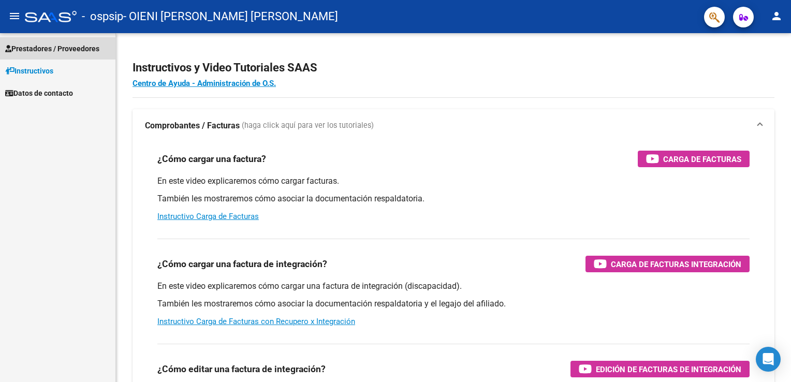
click at [38, 49] on span "Prestadores / Proveedores" at bounding box center [52, 48] width 94 height 11
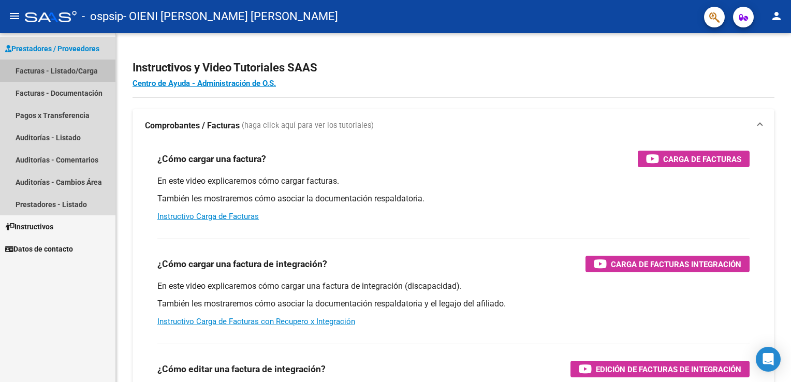
click at [39, 70] on link "Facturas - Listado/Carga" at bounding box center [58, 71] width 116 height 22
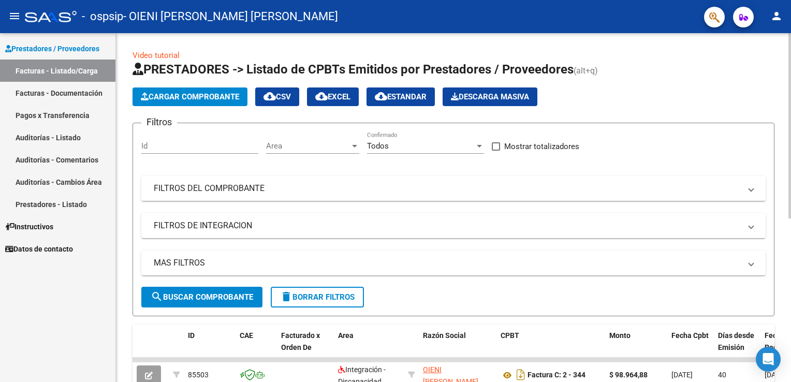
click at [189, 95] on span "Cargar Comprobante" at bounding box center [190, 96] width 98 height 9
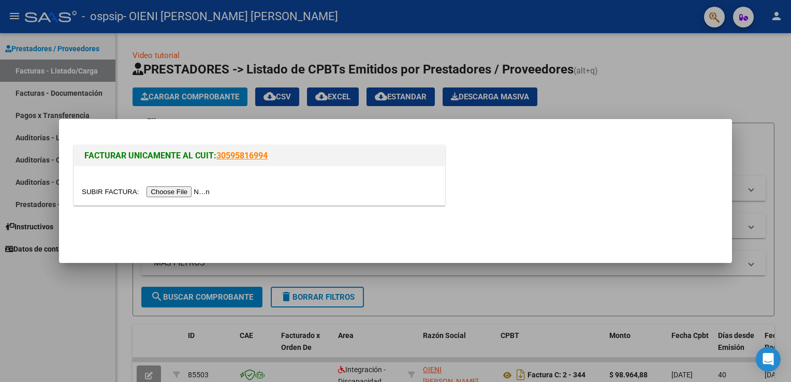
click at [179, 193] on input "file" at bounding box center [147, 191] width 131 height 11
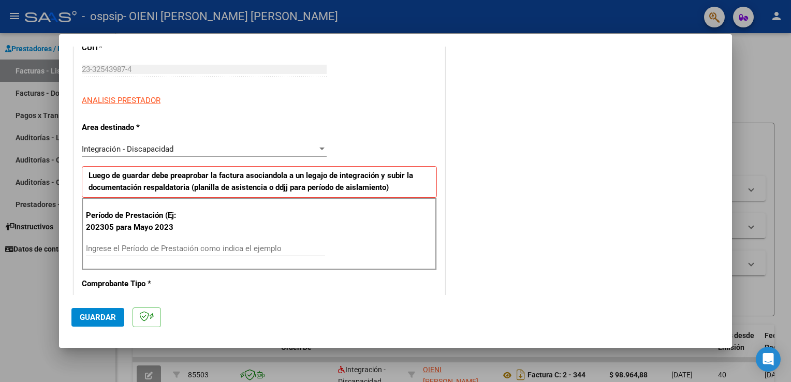
scroll to position [155, 0]
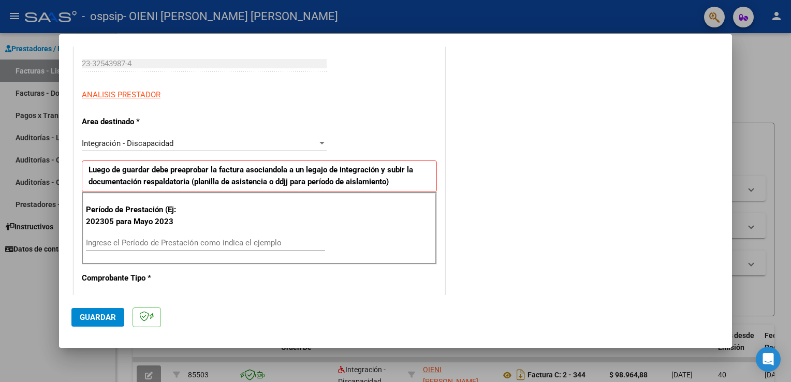
click at [94, 240] on input "Ingrese el Período de Prestación como indica el ejemplo" at bounding box center [205, 242] width 239 height 9
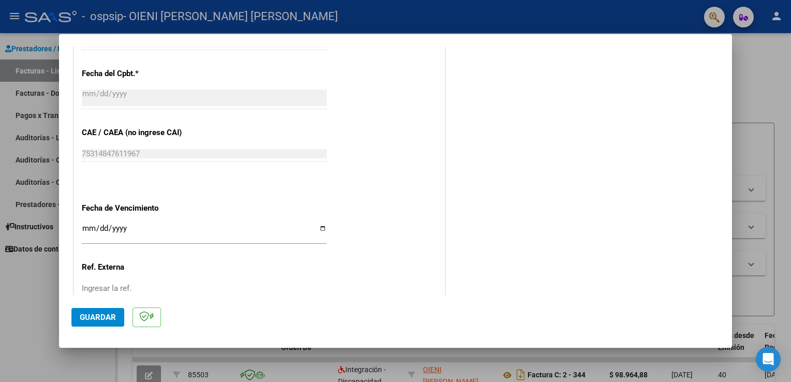
scroll to position [622, 0]
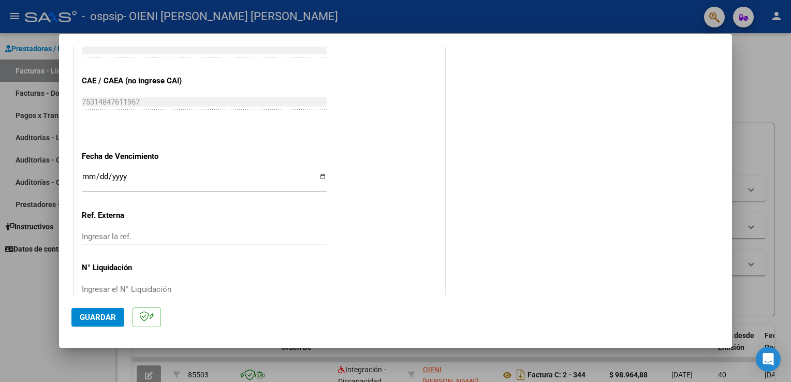
type input "202507"
click at [323, 178] on input "Ingresar la fecha" at bounding box center [204, 180] width 245 height 17
type input "[DATE]"
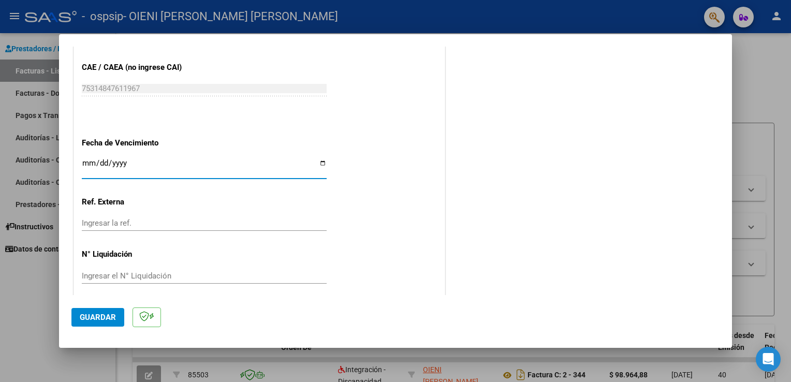
scroll to position [642, 0]
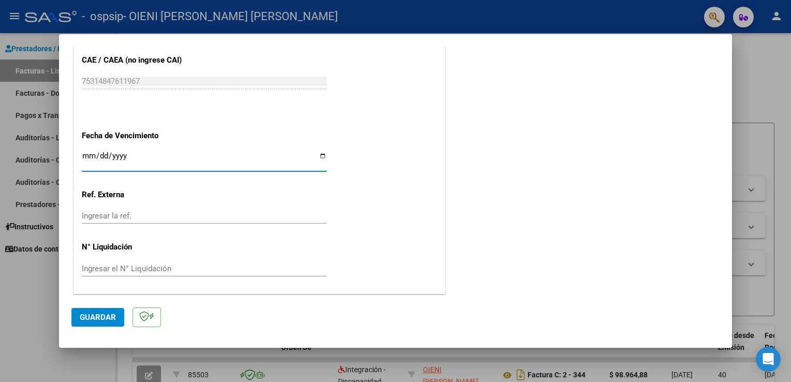
click at [104, 318] on span "Guardar" at bounding box center [98, 317] width 36 height 9
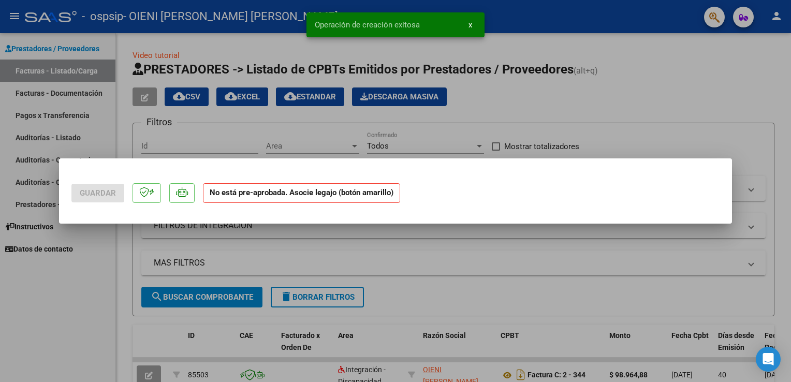
scroll to position [0, 0]
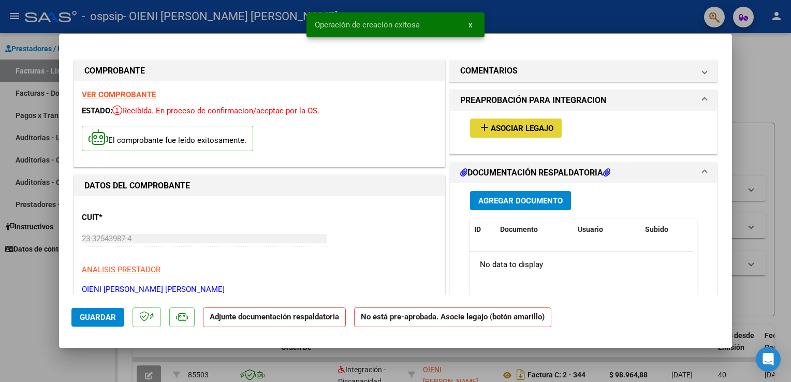
click at [496, 132] on span "Asociar Legajo" at bounding box center [522, 128] width 63 height 9
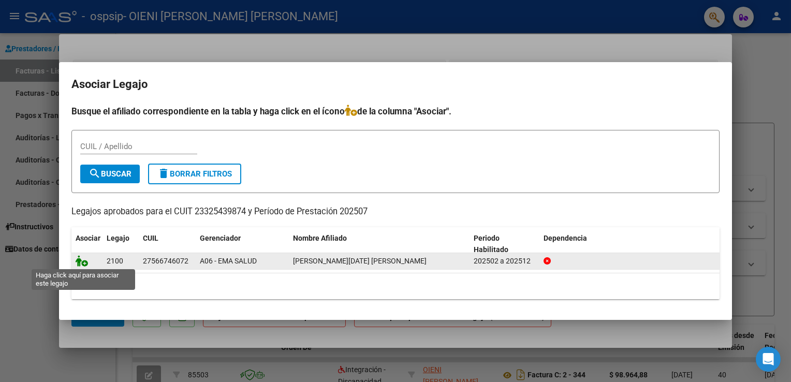
click at [83, 266] on icon at bounding box center [82, 260] width 12 height 11
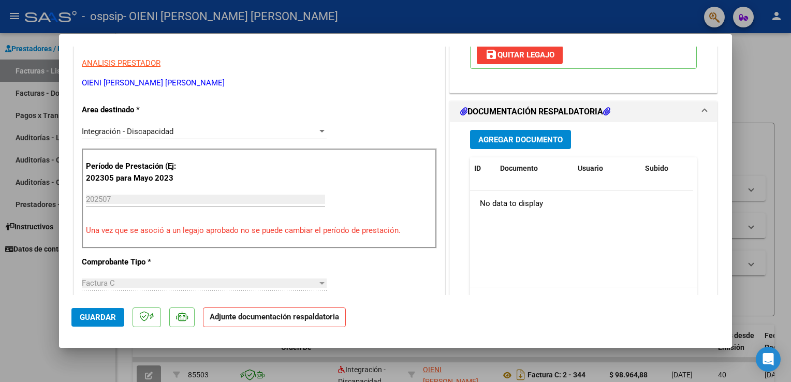
scroll to position [207, 0]
click at [487, 113] on h1 "DOCUMENTACIÓN RESPALDATORIA" at bounding box center [535, 111] width 150 height 12
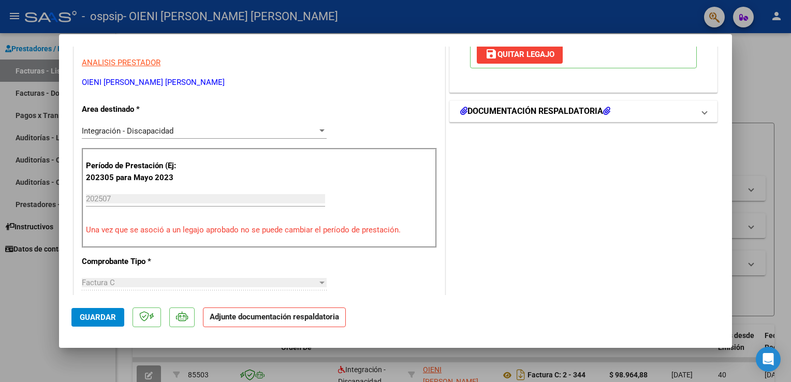
click at [494, 115] on h1 "DOCUMENTACIÓN RESPALDATORIA" at bounding box center [535, 111] width 150 height 12
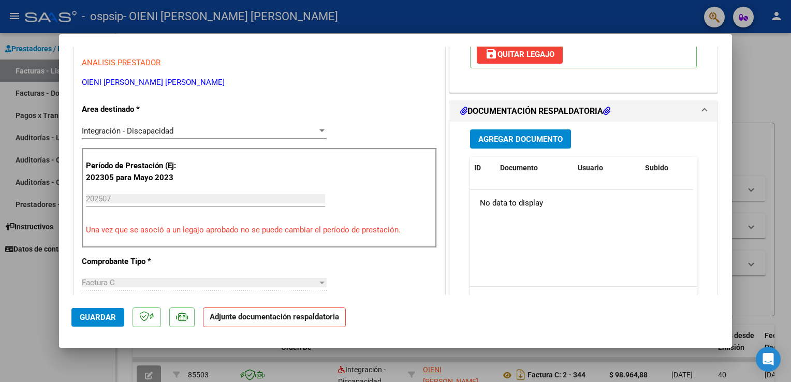
click at [496, 136] on span "Agregar Documento" at bounding box center [521, 139] width 84 height 9
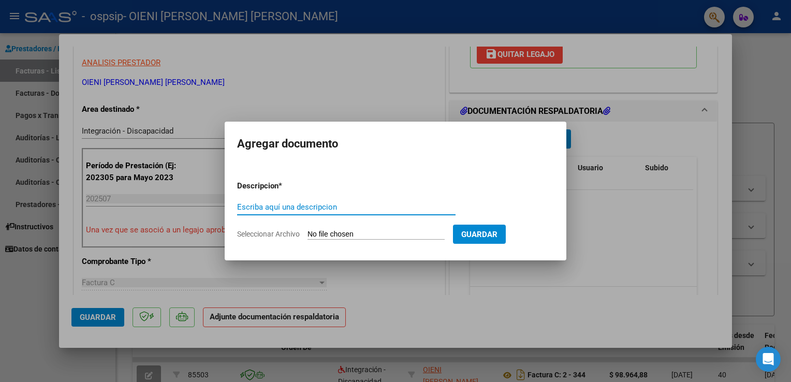
click at [315, 210] on input "Escriba aquí una descripcion" at bounding box center [346, 207] width 219 height 9
type input "FACTURA"
click at [369, 237] on input "Seleccionar Archivo" at bounding box center [376, 235] width 137 height 10
type input "C:\fakepath\[PERSON_NAME] [PERSON_NAME].pdf"
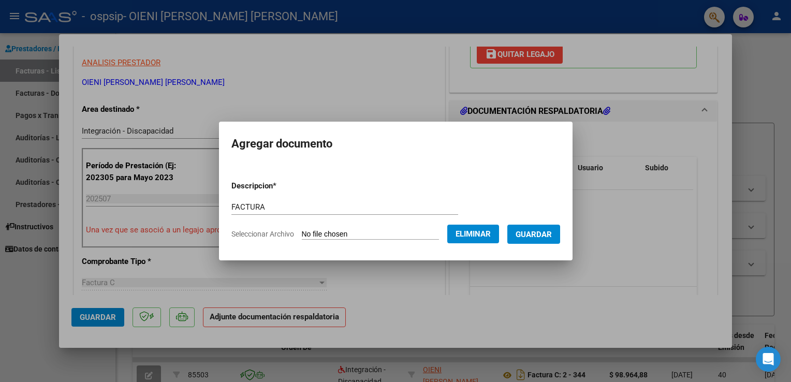
click at [552, 237] on span "Guardar" at bounding box center [534, 234] width 36 height 9
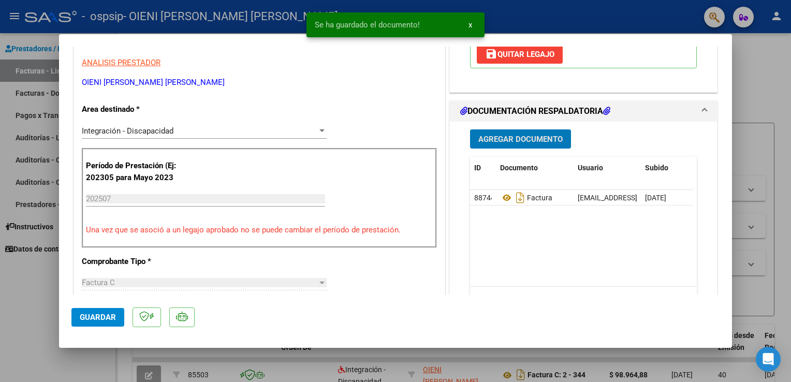
click at [503, 138] on span "Agregar Documento" at bounding box center [521, 139] width 84 height 9
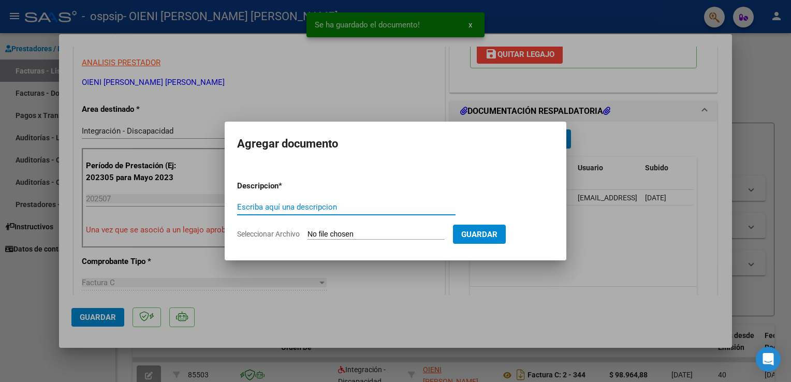
click at [309, 205] on input "Escriba aquí una descripcion" at bounding box center [346, 207] width 219 height 9
type input "CUD"
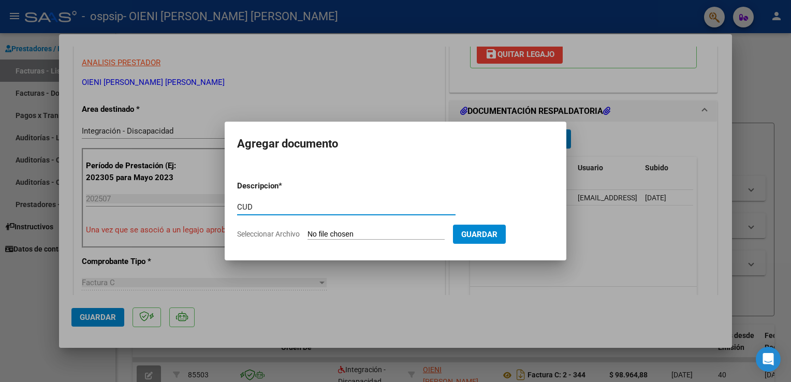
click at [419, 231] on input "Seleccionar Archivo" at bounding box center [376, 235] width 137 height 10
type input "C:\fakepath\CUD [PERSON_NAME].pdf"
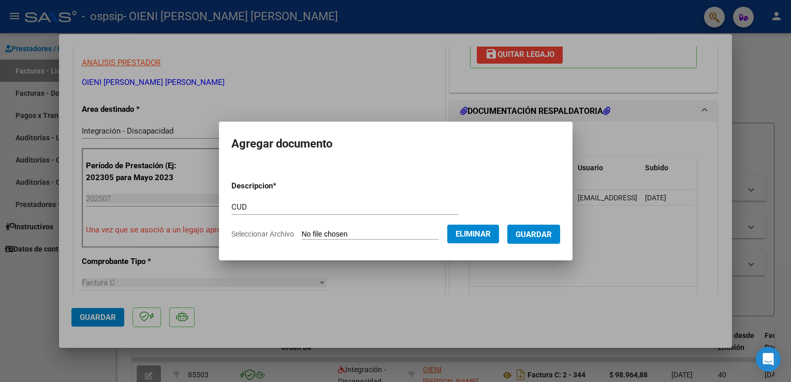
click at [541, 236] on span "Guardar" at bounding box center [534, 234] width 36 height 9
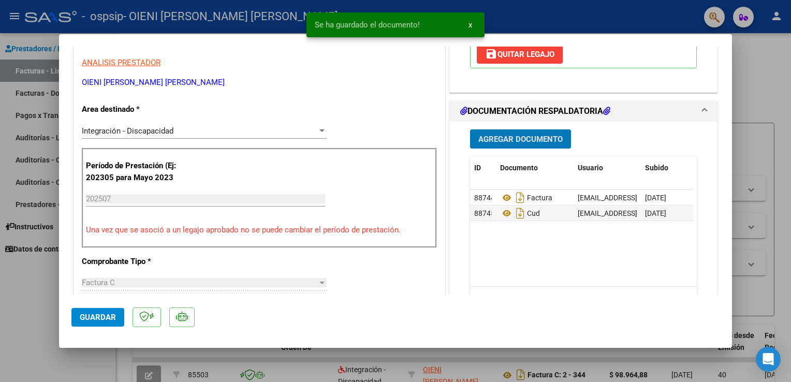
click at [523, 139] on span "Agregar Documento" at bounding box center [521, 139] width 84 height 9
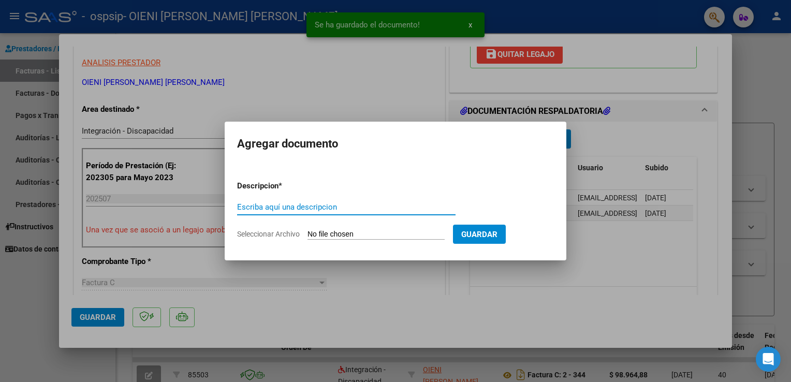
click at [276, 203] on input "Escriba aquí una descripcion" at bounding box center [346, 207] width 219 height 9
type input "PLANILLA DE ASISTENCIA"
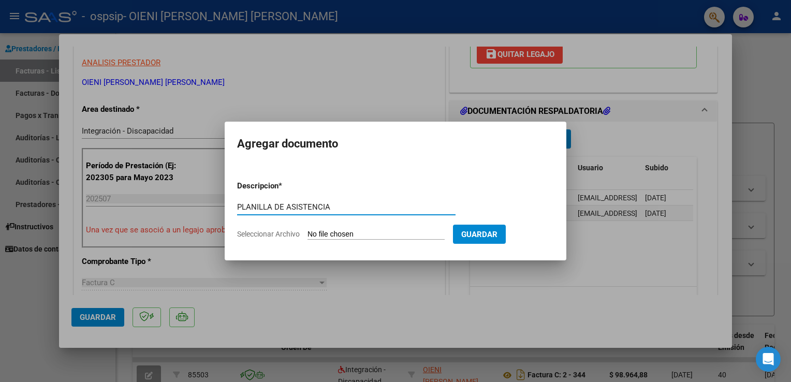
click at [430, 235] on input "Seleccionar Archivo" at bounding box center [376, 235] width 137 height 10
type input "C:\fakepath\[DATE][PERSON_NAME] PLANILLA [PERSON_NAME].pdf"
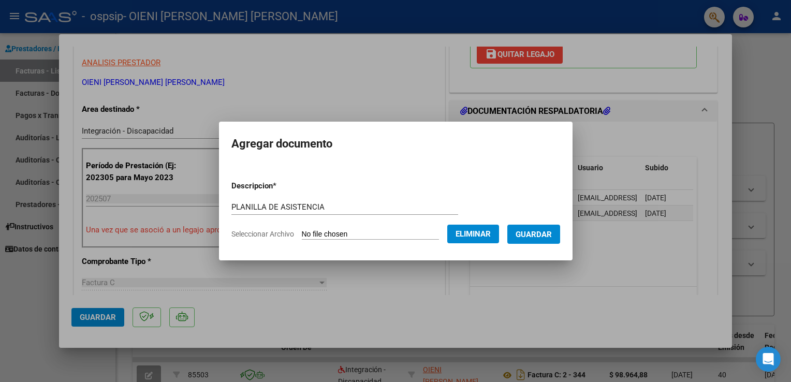
click at [539, 232] on span "Guardar" at bounding box center [534, 234] width 36 height 9
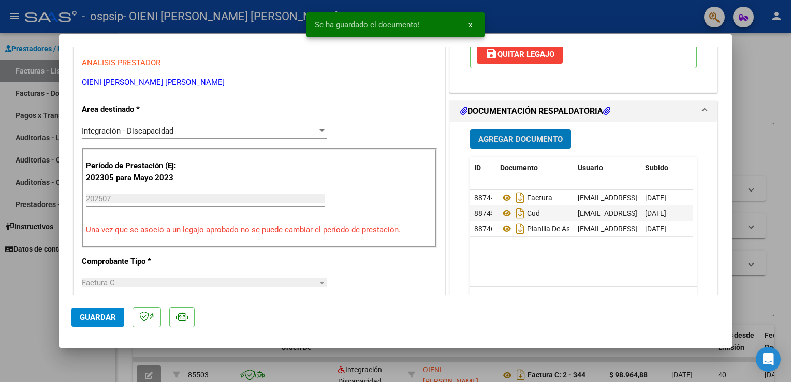
click at [110, 319] on span "Guardar" at bounding box center [98, 317] width 36 height 9
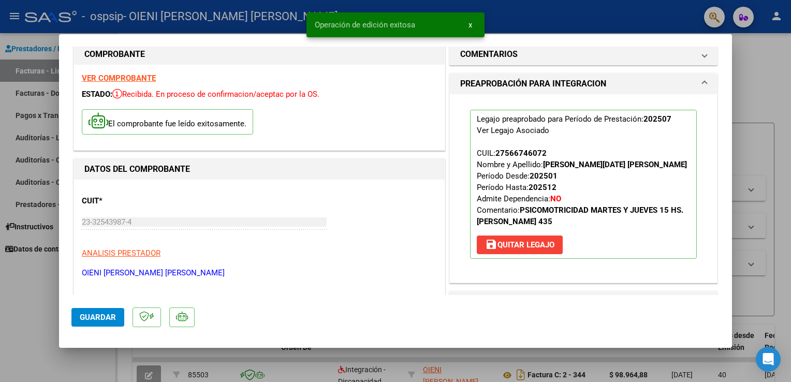
scroll to position [0, 0]
